Goal: Navigation & Orientation: Find specific page/section

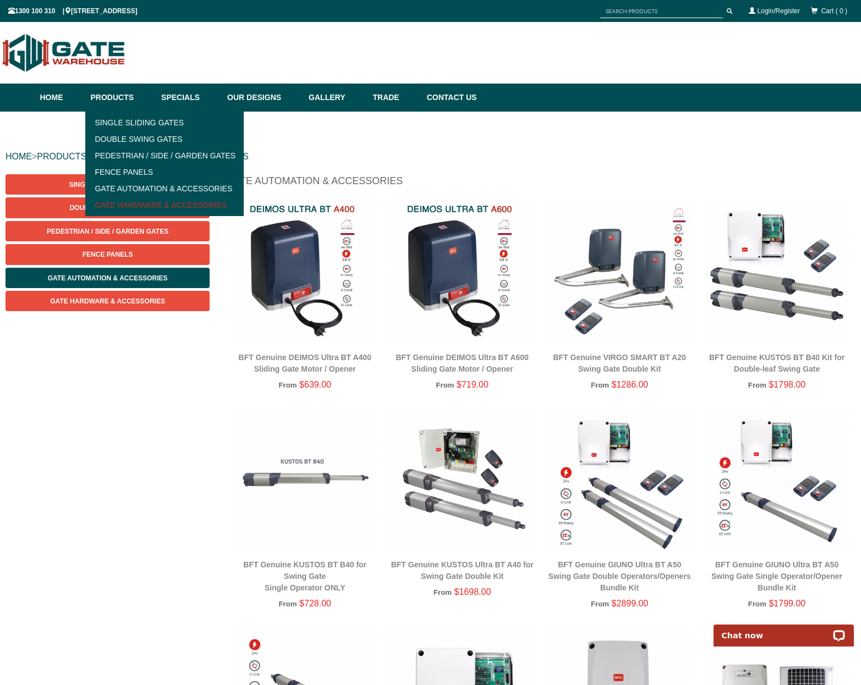
click at [145, 204] on link "Gate Hardware & Accessories" at bounding box center [165, 205] width 152 height 16
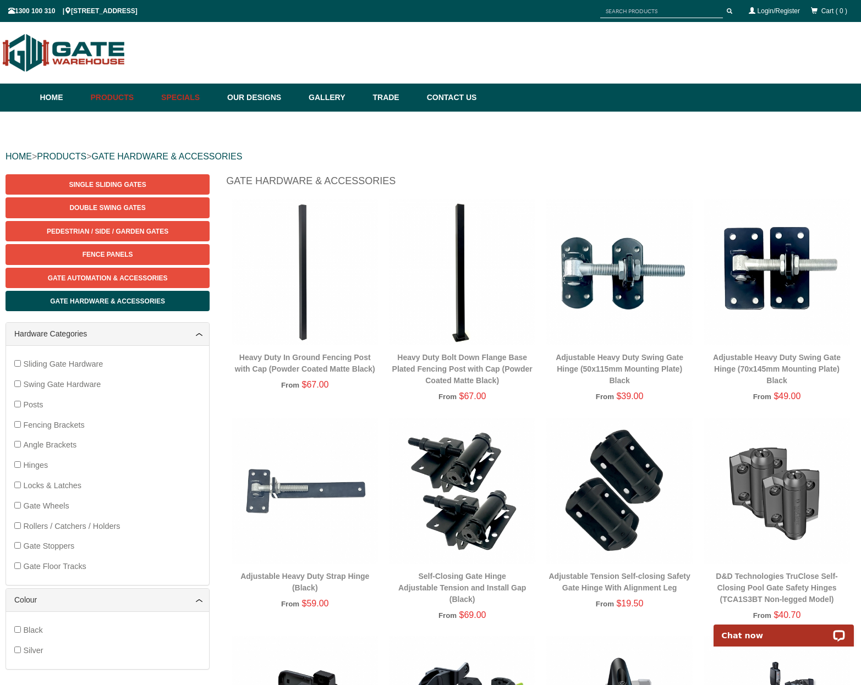
click at [180, 101] on link "Specials" at bounding box center [189, 98] width 66 height 28
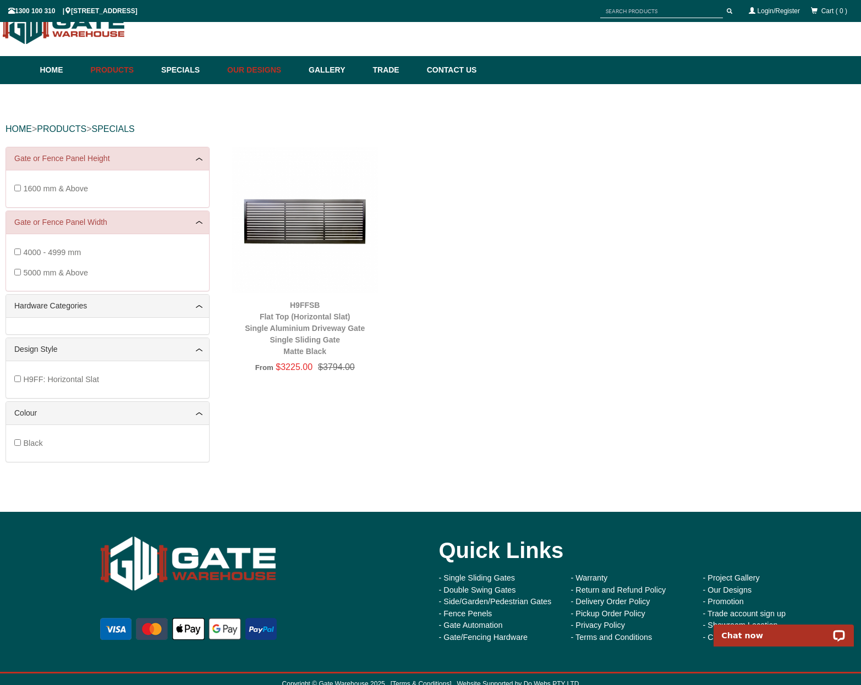
click at [248, 69] on link "Our Designs" at bounding box center [262, 70] width 81 height 28
